Goal: Task Accomplishment & Management: Use online tool/utility

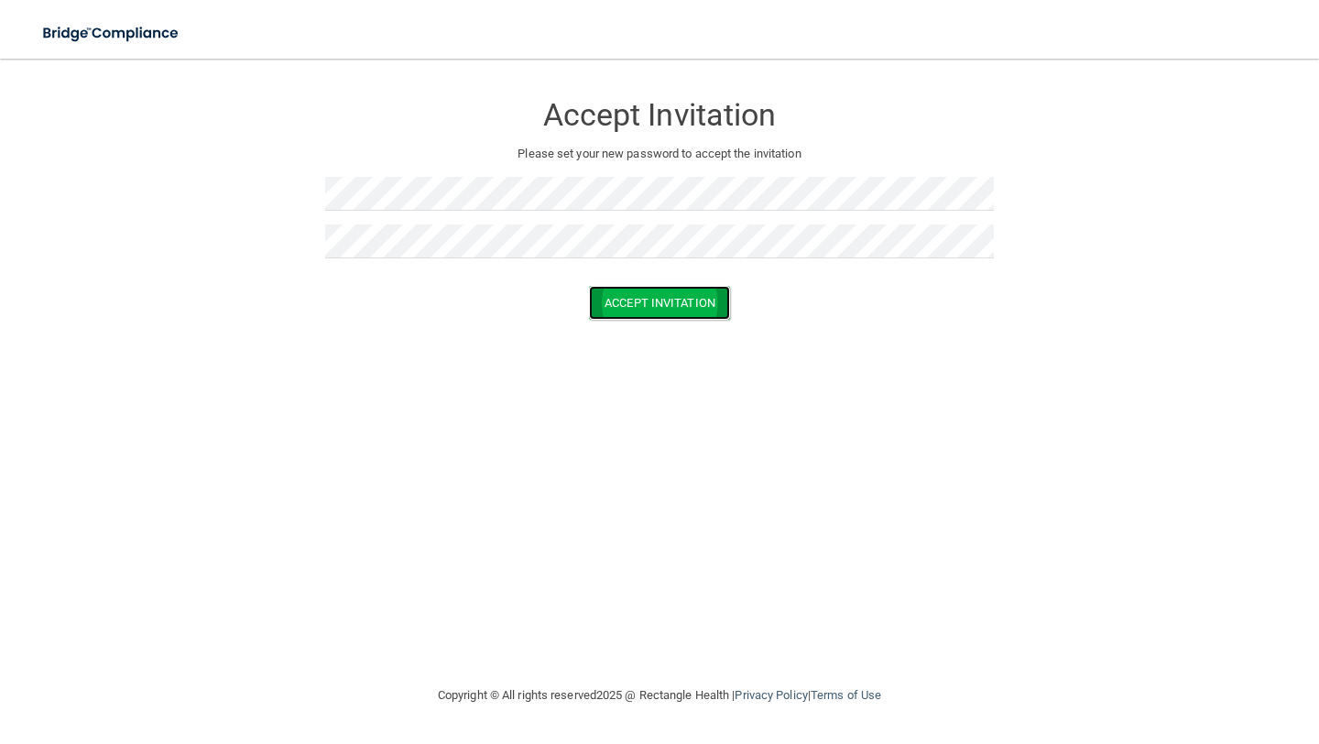
click at [654, 311] on button "Accept Invitation" at bounding box center [659, 303] width 141 height 34
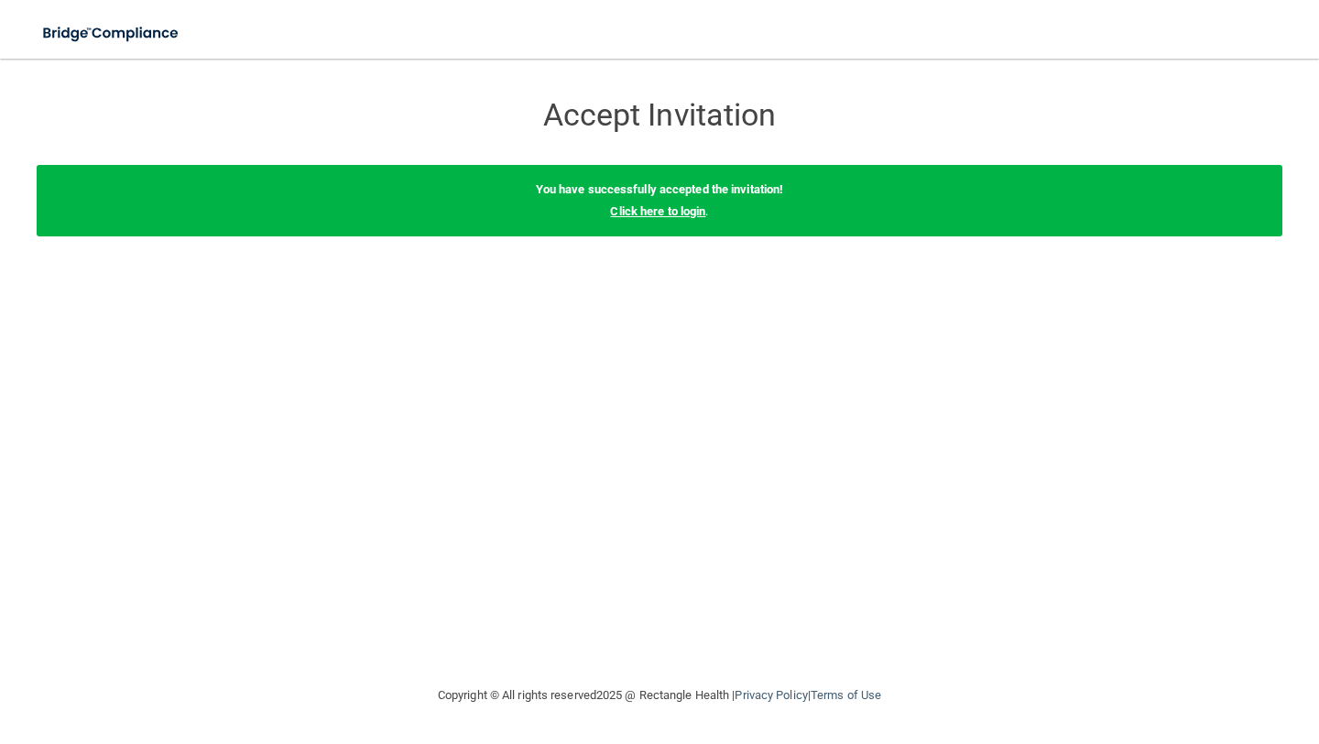
click at [680, 215] on link "Click here to login" at bounding box center [657, 211] width 95 height 14
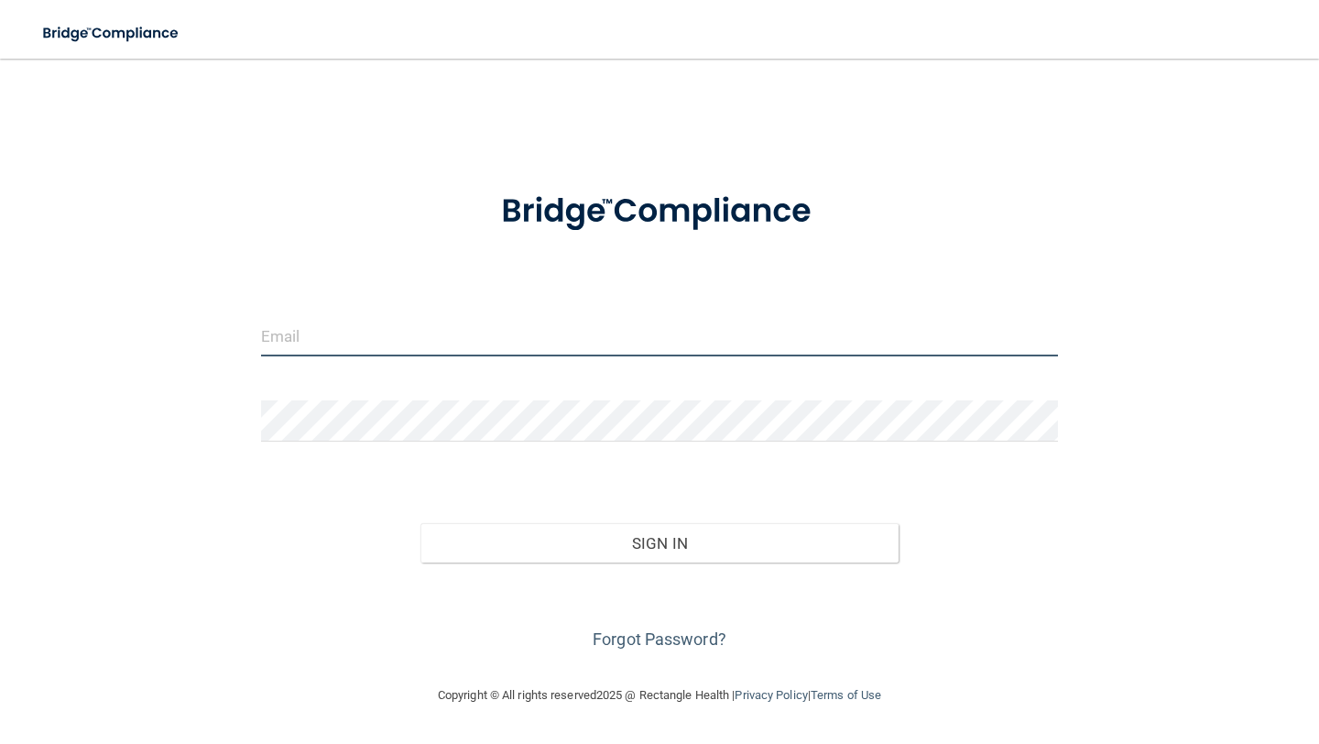
click at [473, 336] on input "email" at bounding box center [659, 335] width 797 height 41
type input "[EMAIL_ADDRESS][DOMAIN_NAME]"
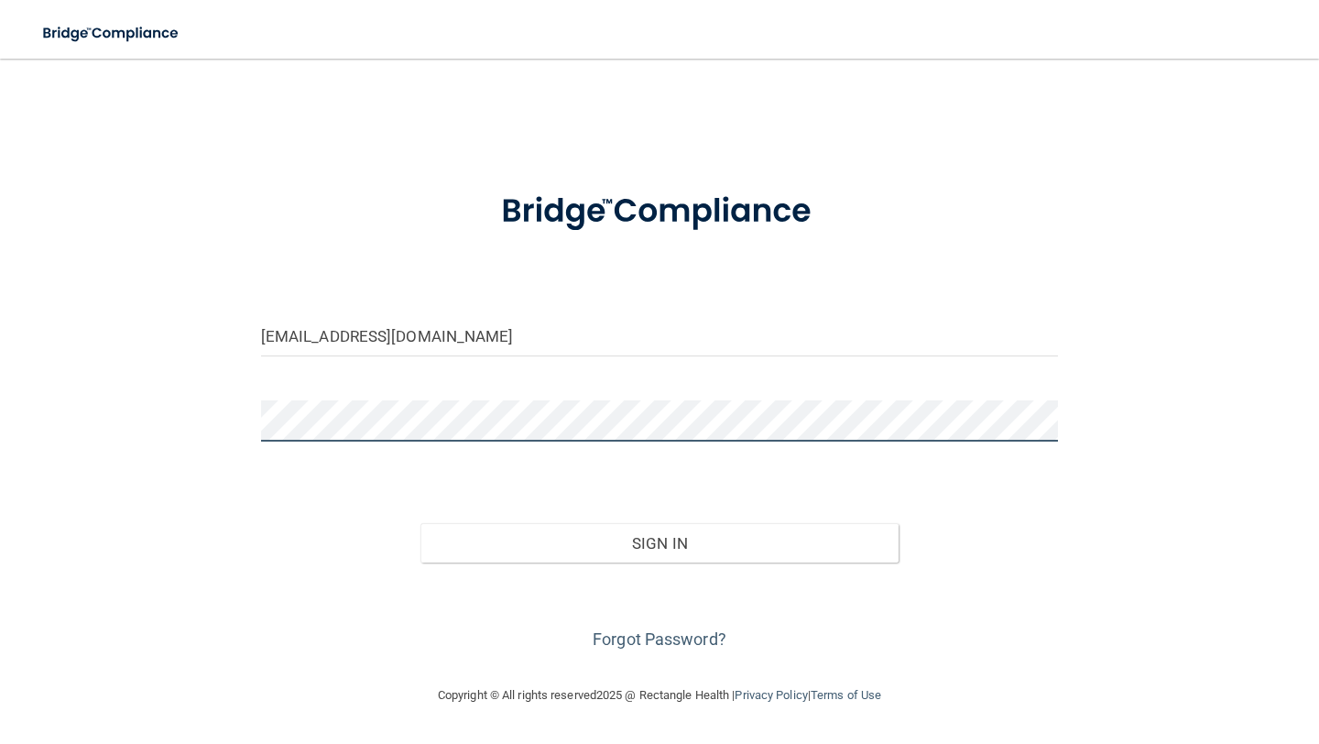
click at [420, 523] on button "Sign In" at bounding box center [659, 543] width 478 height 40
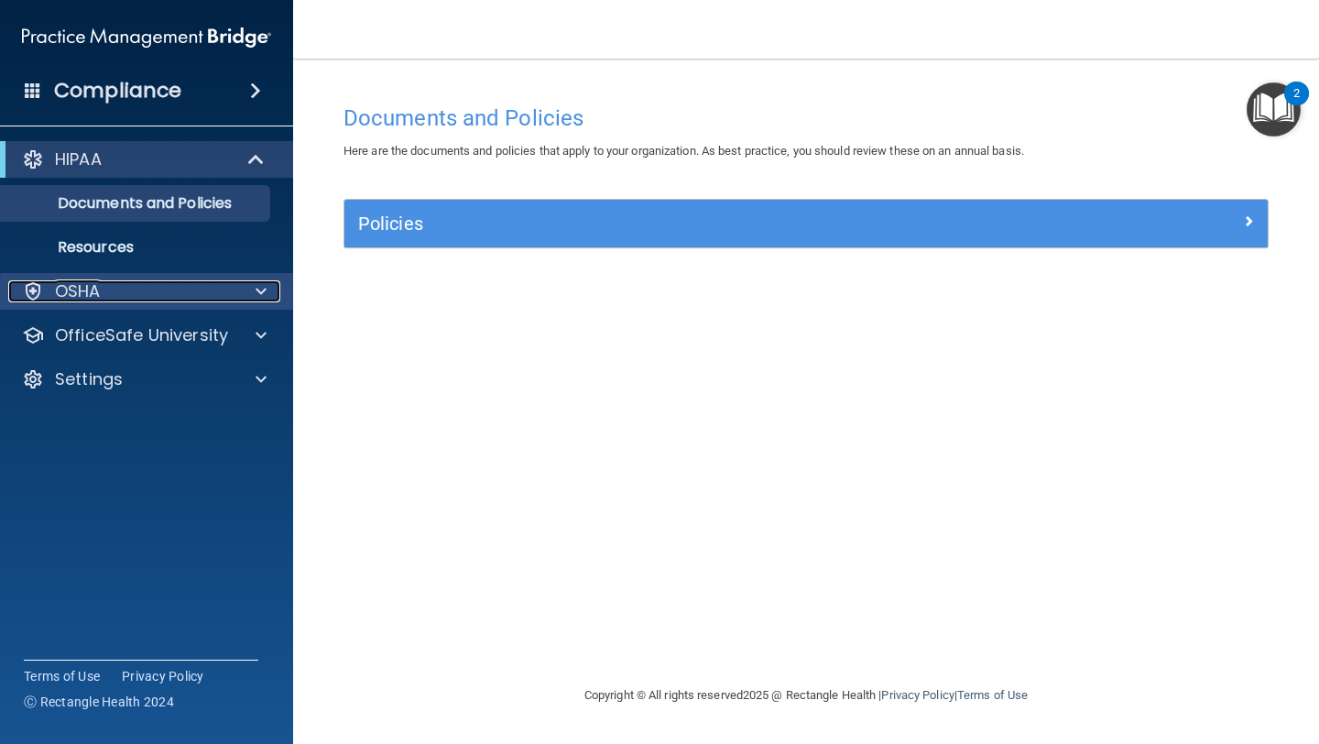
click at [246, 285] on div at bounding box center [258, 291] width 46 height 22
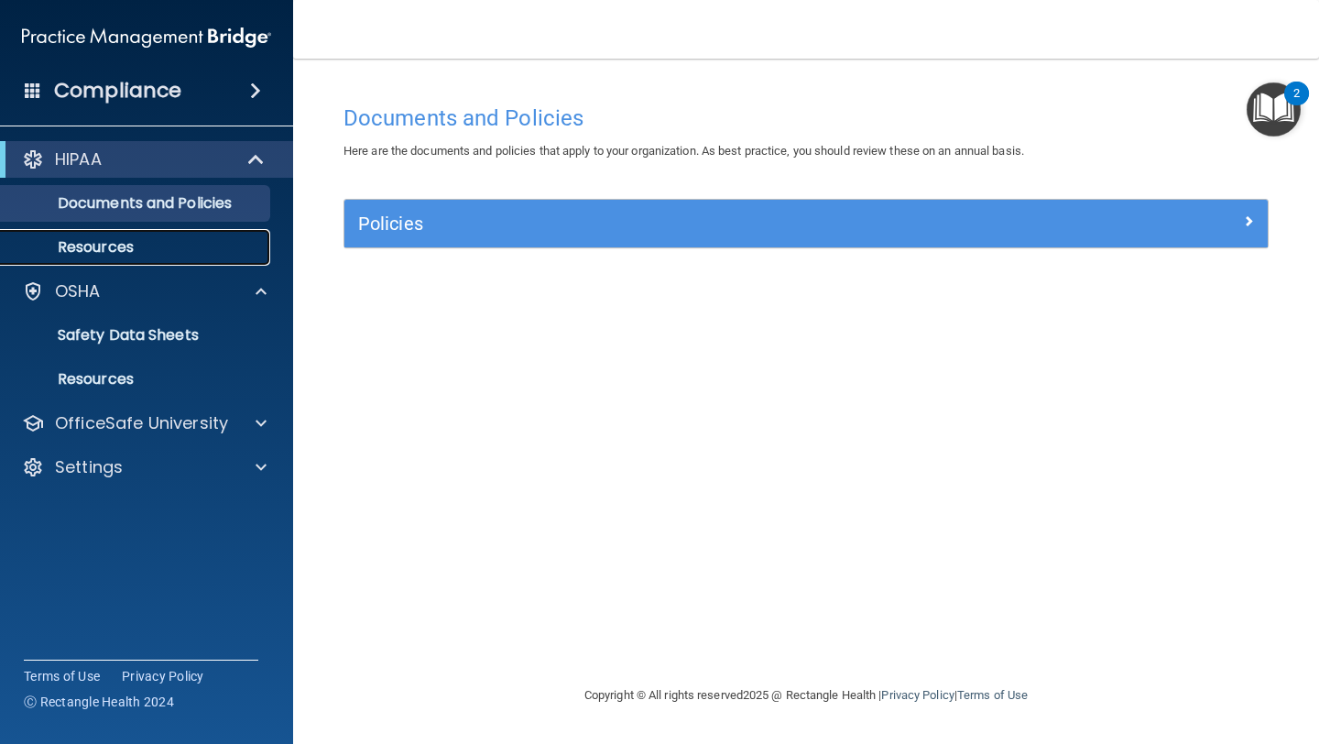
click at [190, 256] on link "Resources" at bounding box center [126, 247] width 288 height 37
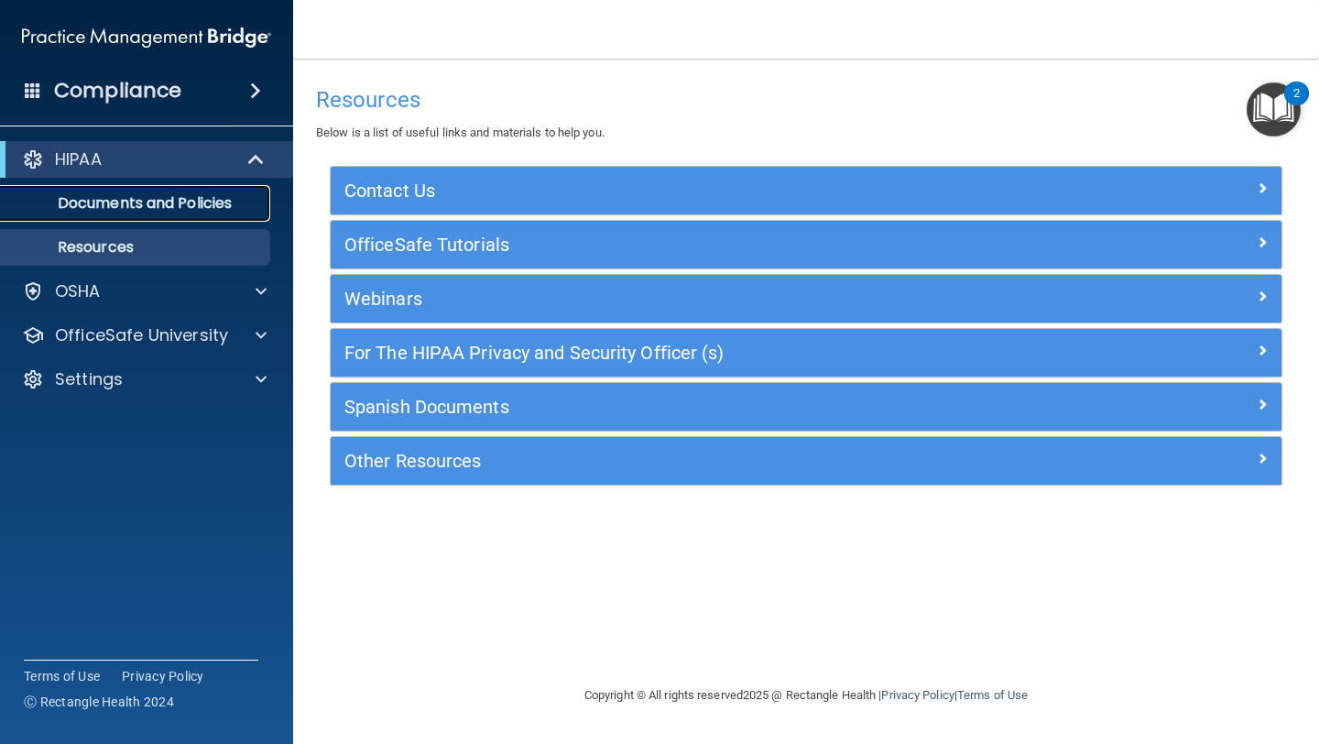
click at [167, 208] on p "Documents and Policies" at bounding box center [137, 203] width 250 height 18
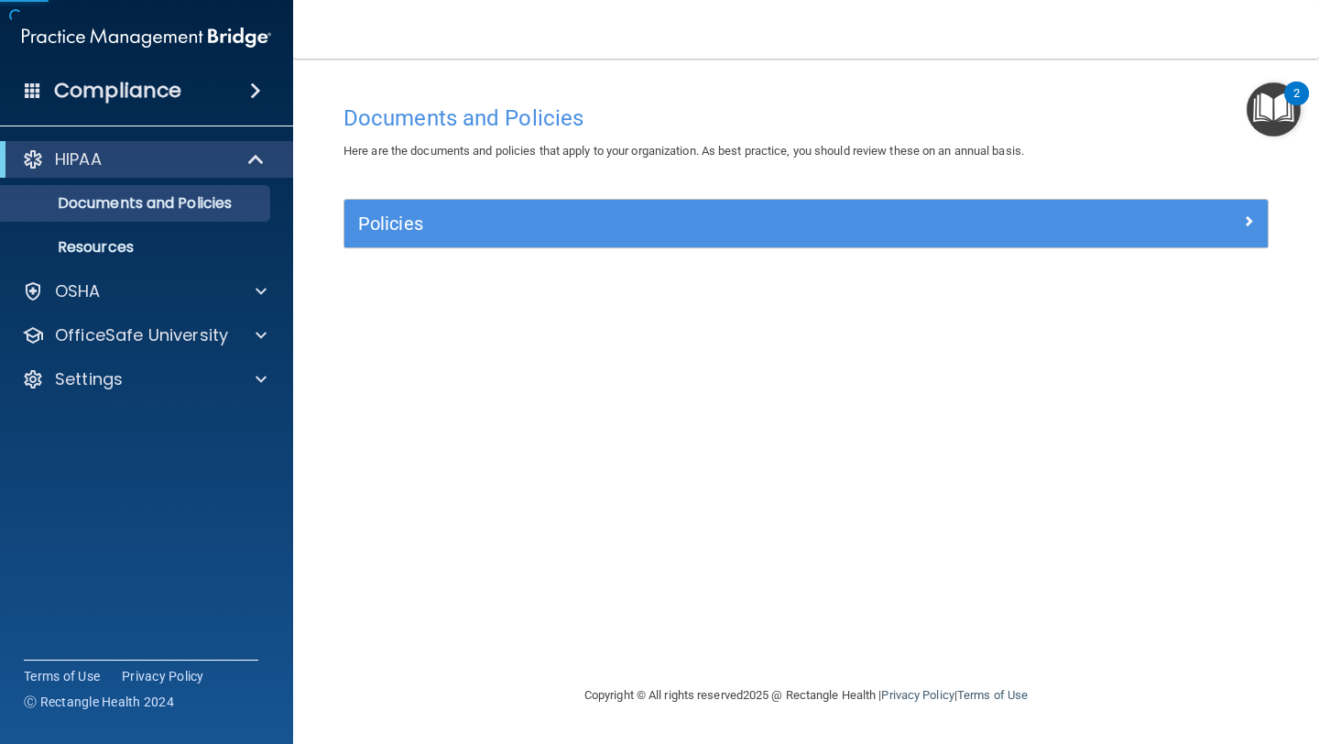
click at [587, 200] on div "Policies" at bounding box center [805, 224] width 923 height 48
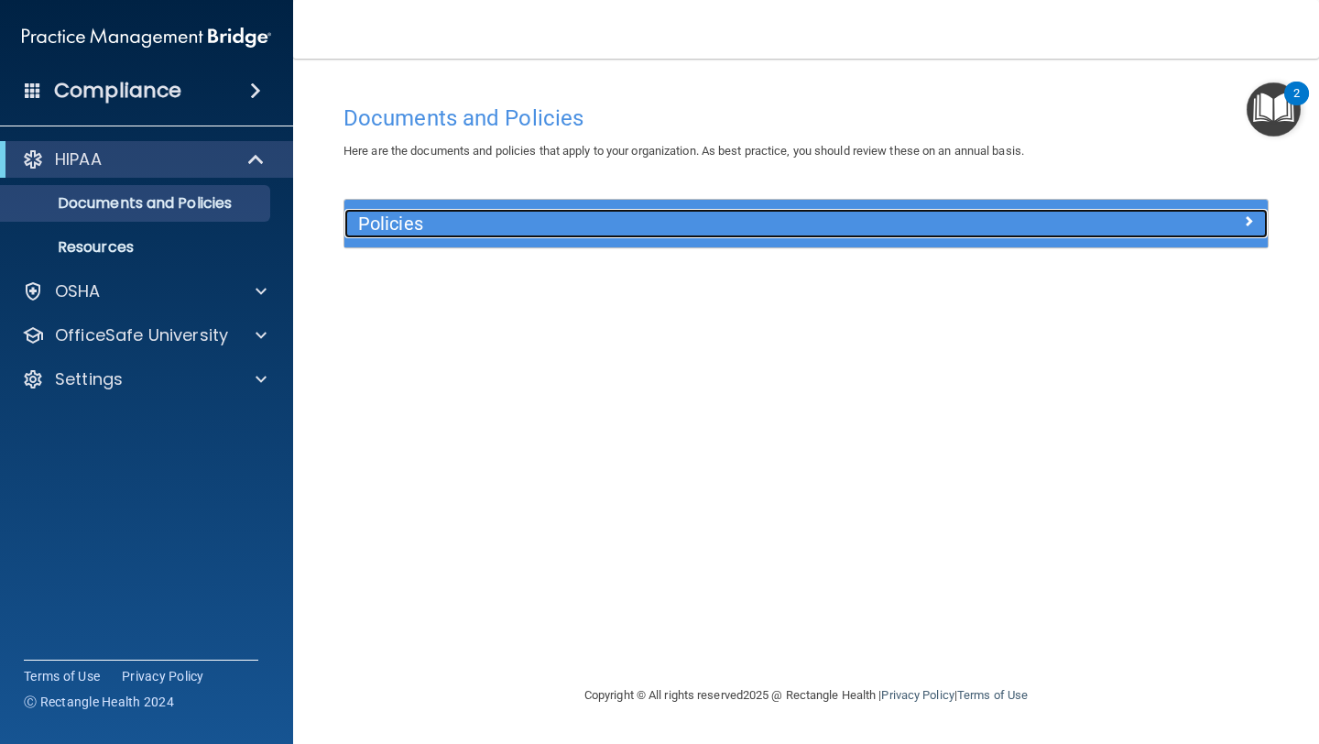
click at [657, 223] on h5 "Policies" at bounding box center [690, 223] width 665 height 20
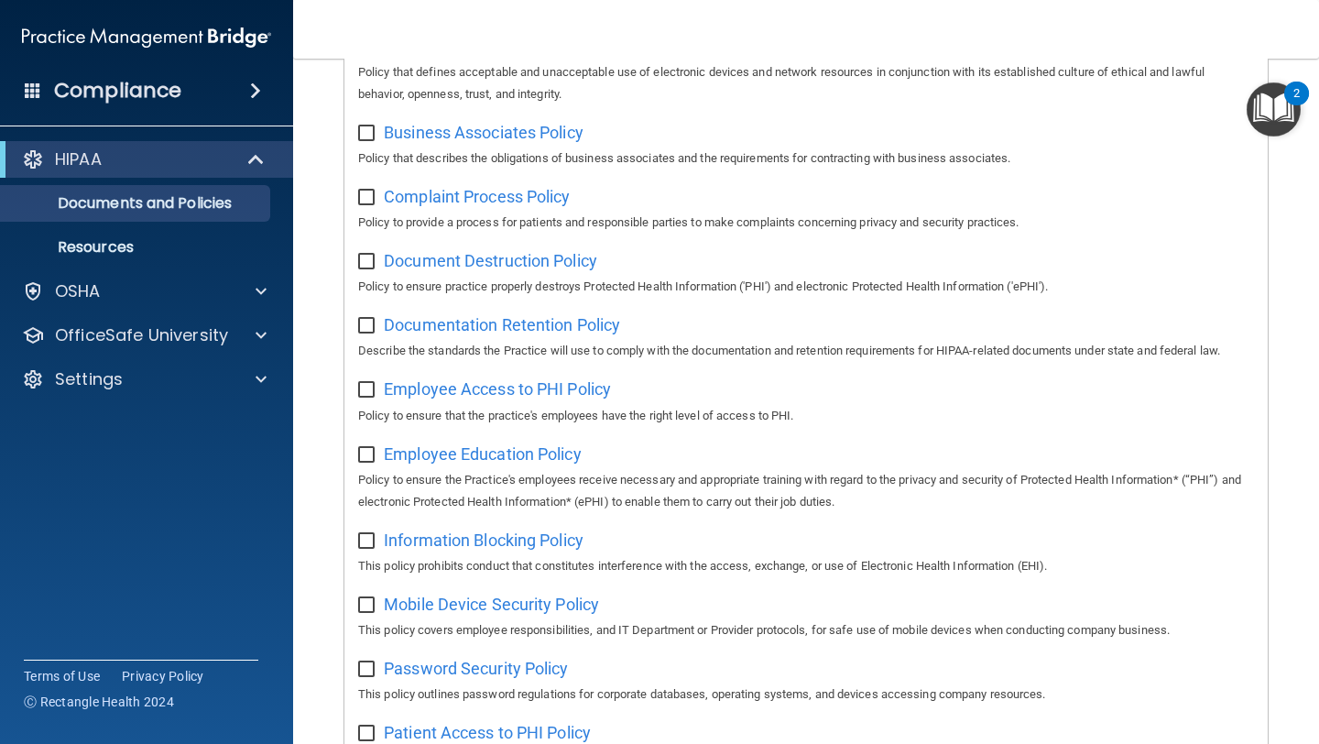
scroll to position [142, 0]
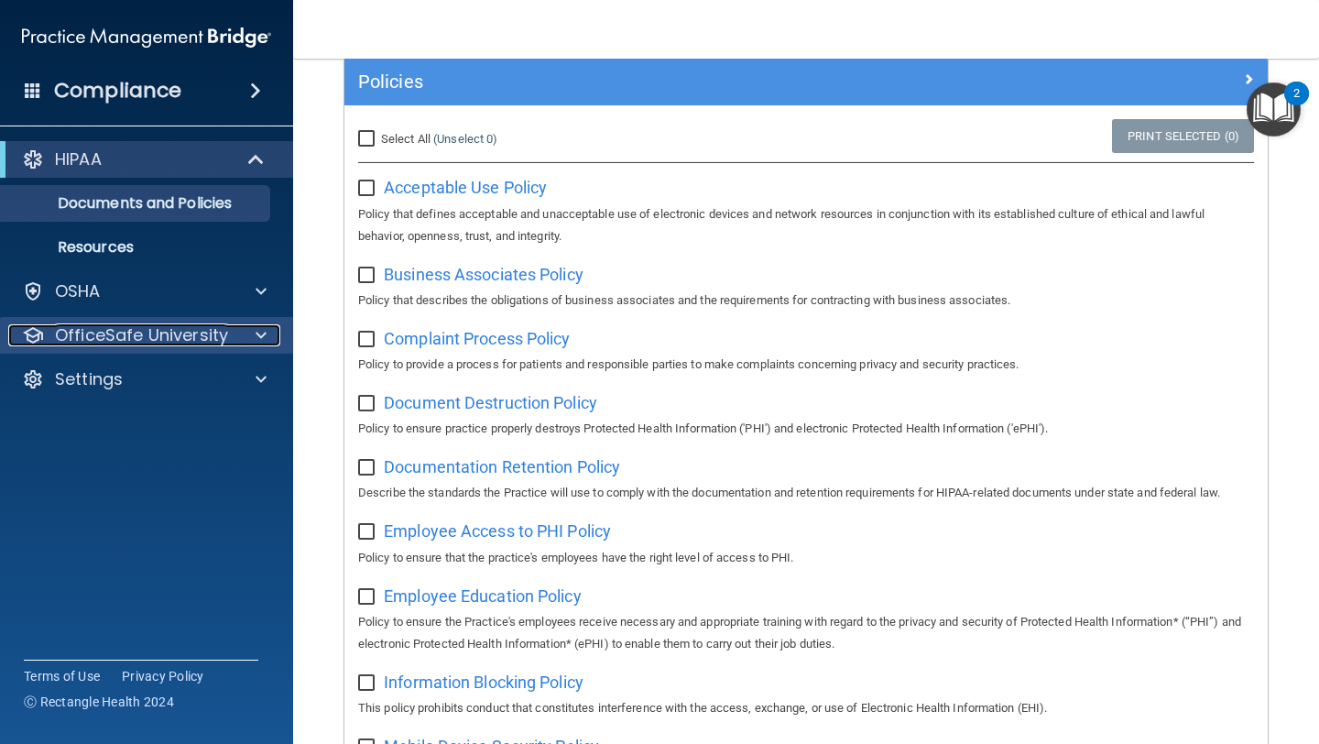
click at [247, 342] on div at bounding box center [258, 335] width 46 height 22
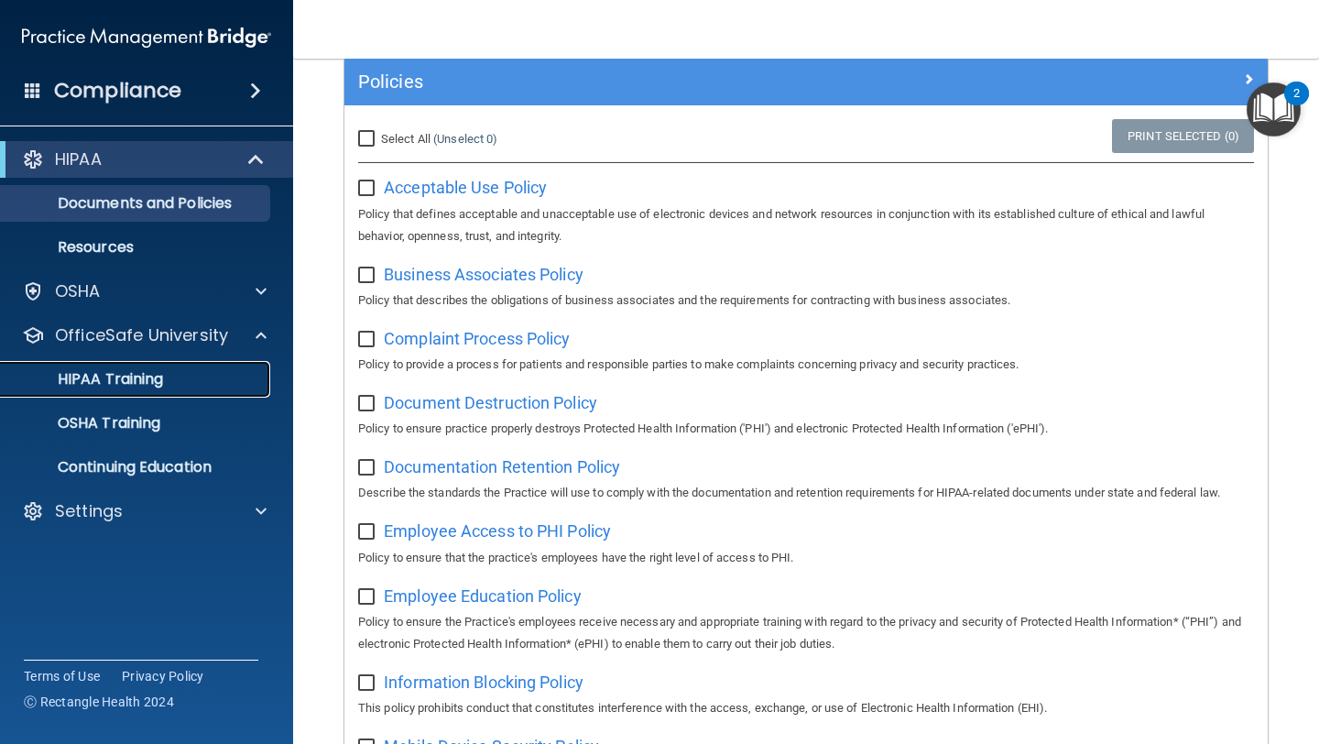
click at [174, 385] on div "HIPAA Training" at bounding box center [137, 379] width 250 height 18
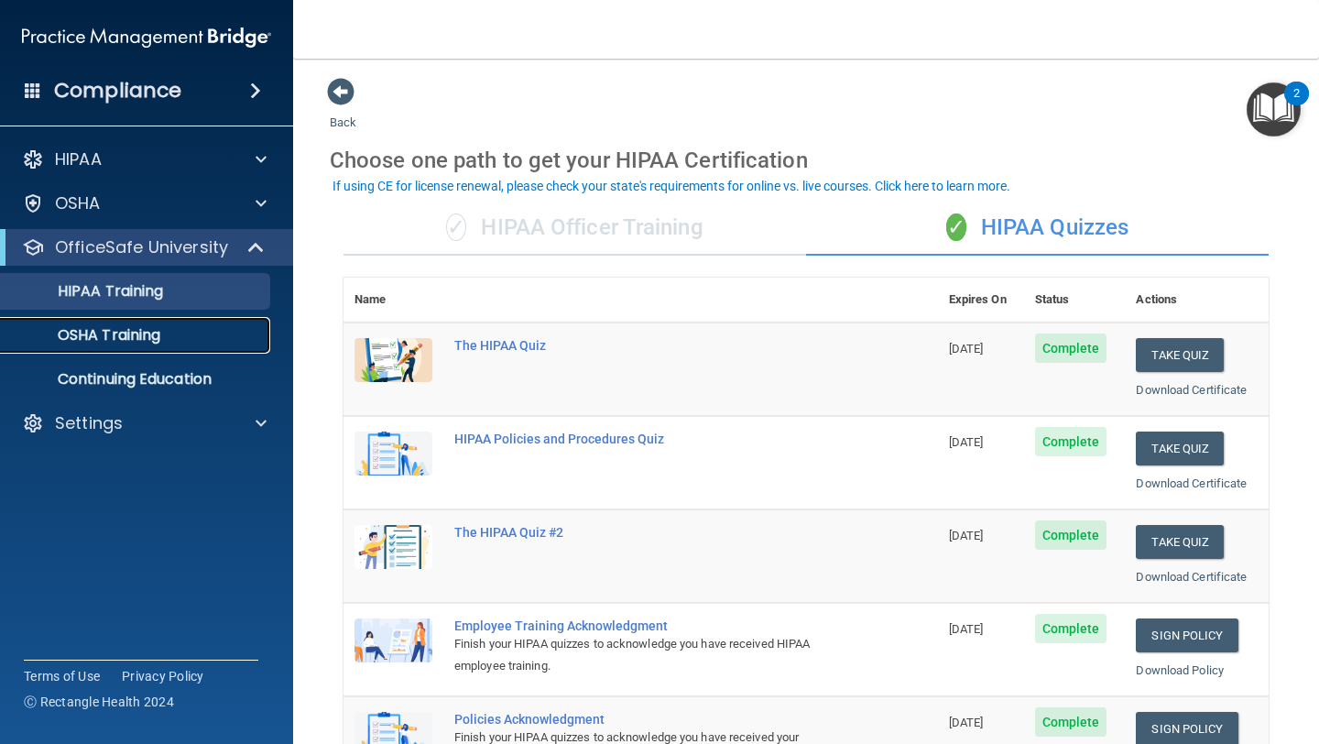
click at [200, 348] on link "OSHA Training" at bounding box center [126, 335] width 288 height 37
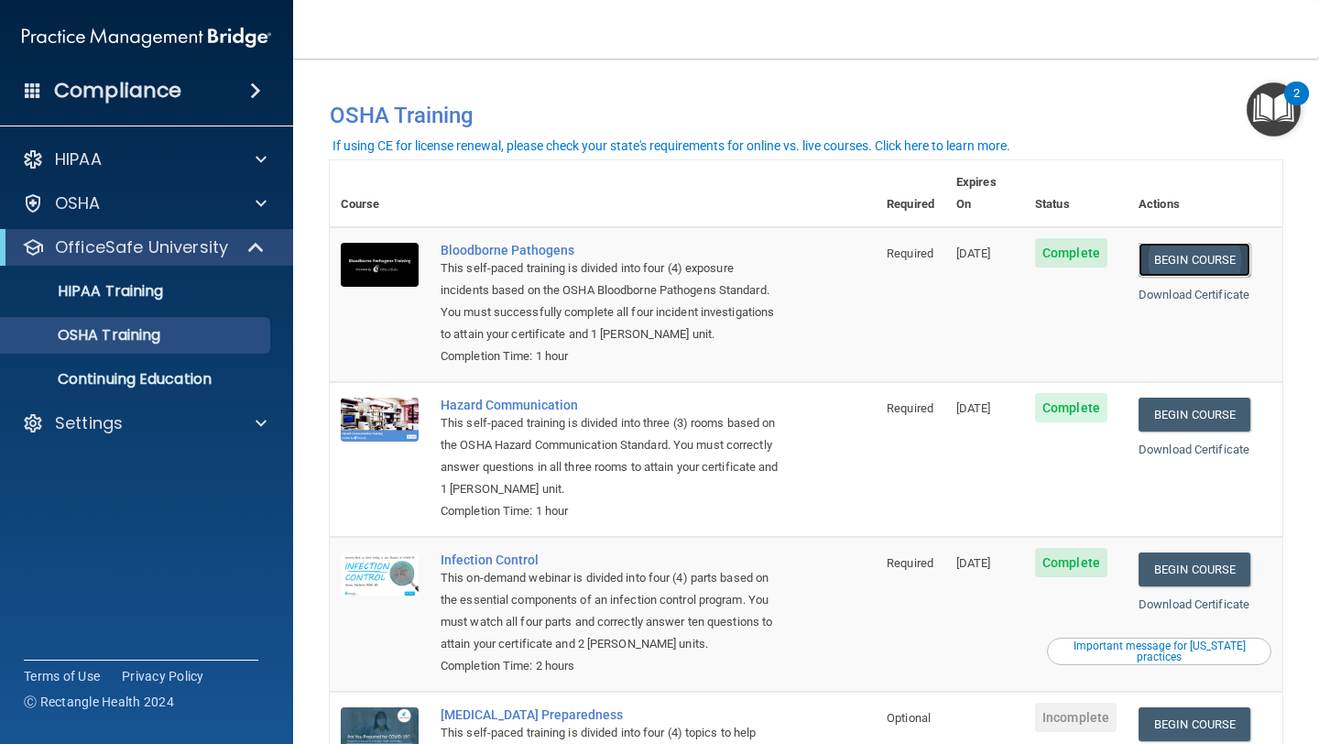
click at [1208, 243] on link "Begin Course" at bounding box center [1194, 260] width 112 height 34
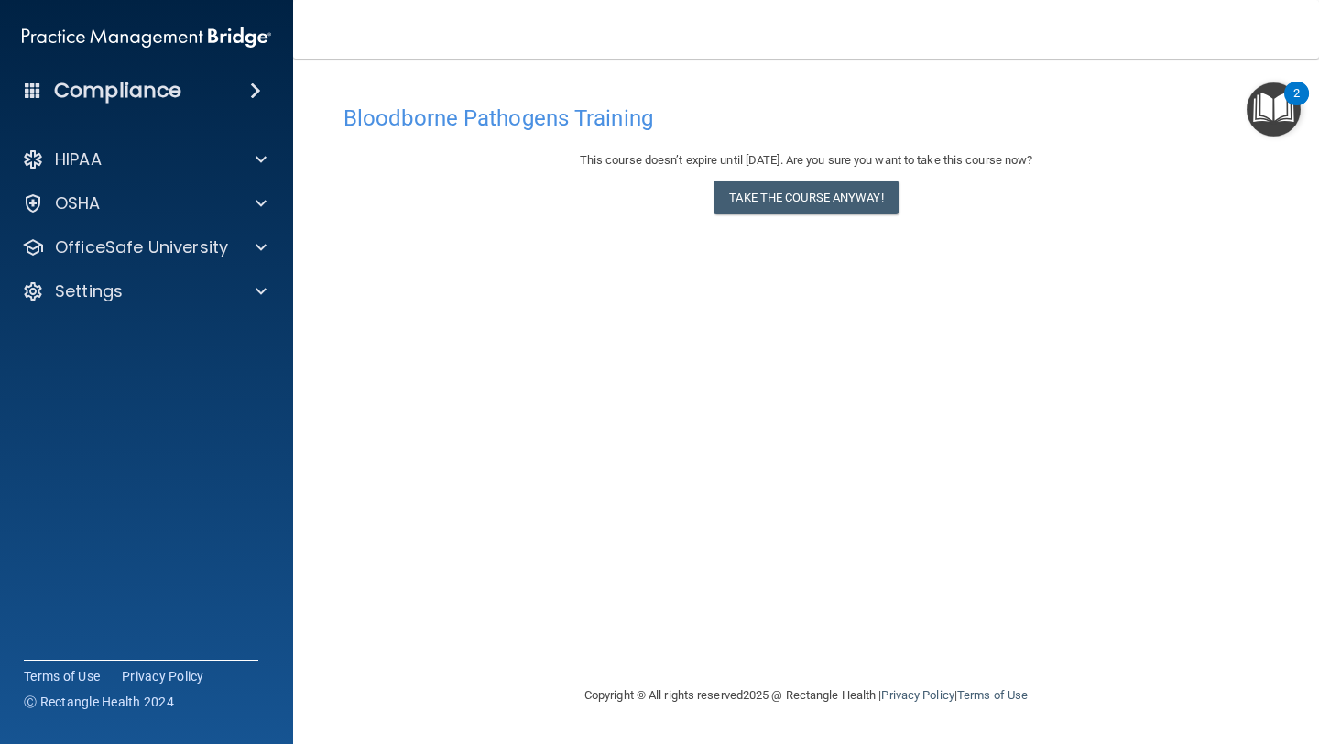
click at [822, 214] on div "This course doesn’t expire until [DATE]. Are you sure you want to take this cou…" at bounding box center [805, 186] width 925 height 74
click at [829, 191] on button "Take the course anyway!" at bounding box center [805, 197] width 184 height 34
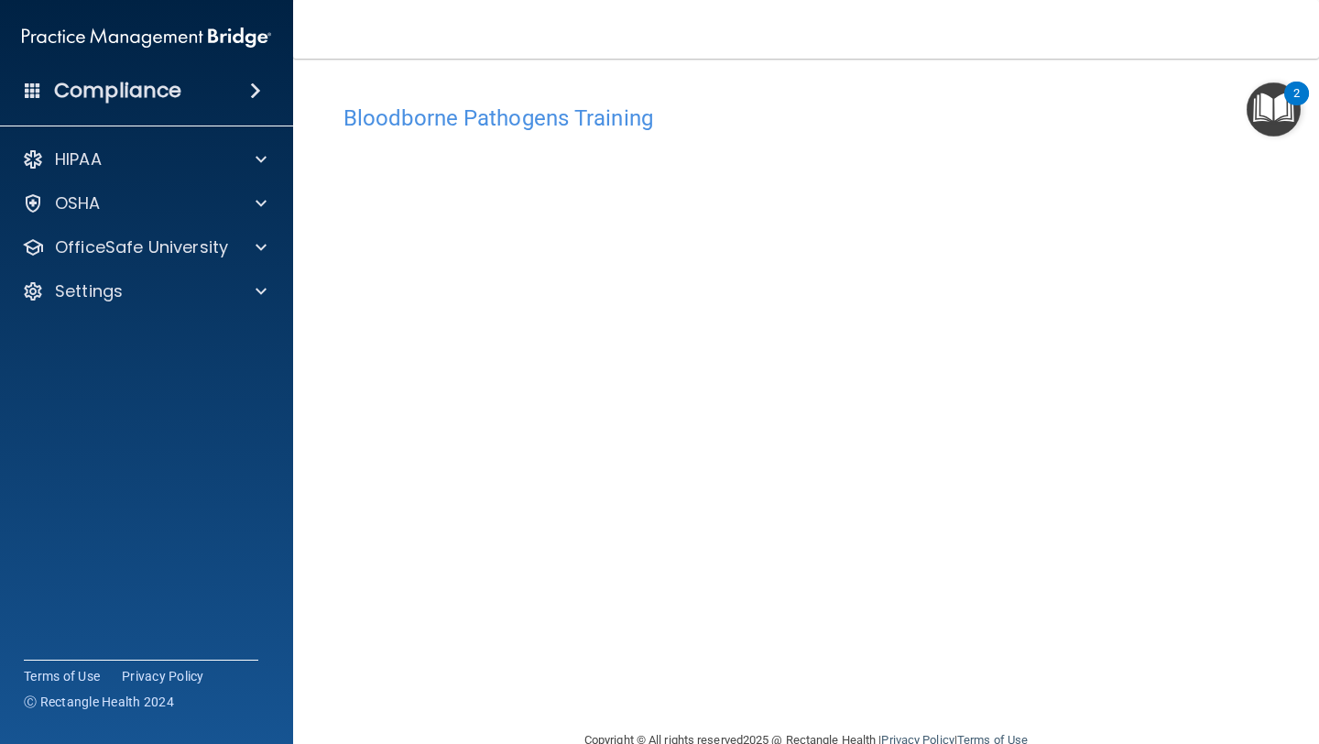
scroll to position [40, 0]
